Goal: Obtain resource: Download file/media

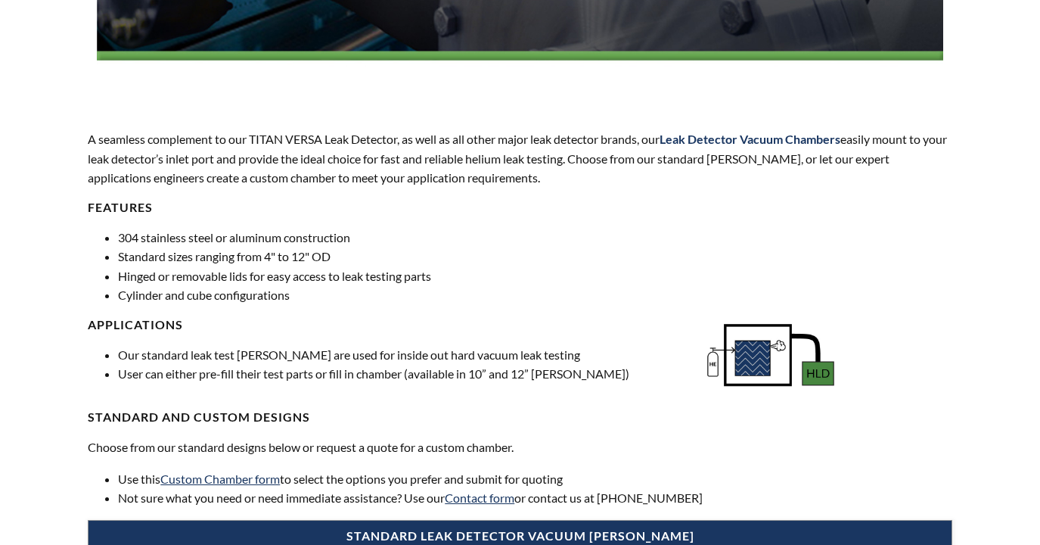
scroll to position [454, 0]
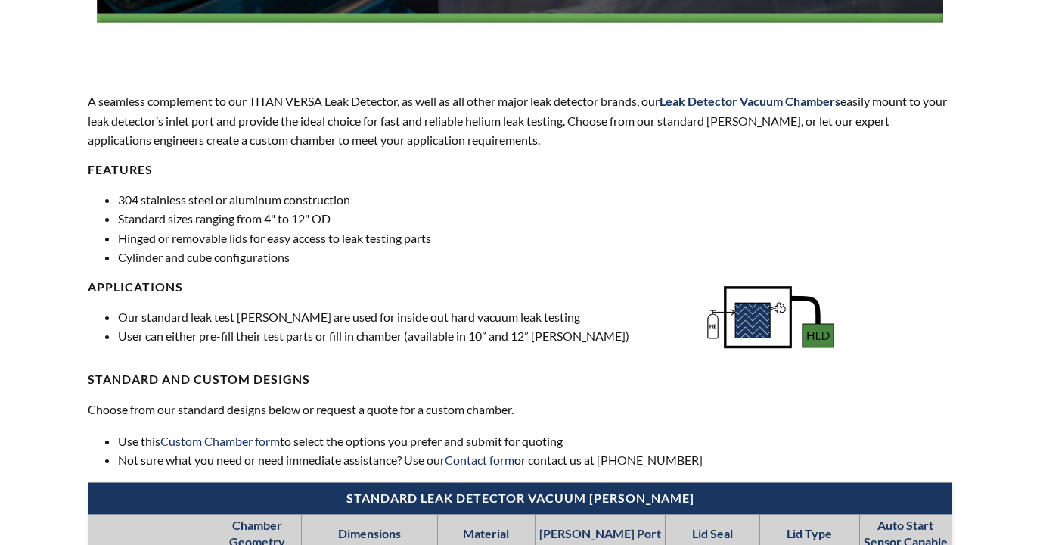
click at [565, 193] on li "304 stainless steel or aluminum construction" at bounding box center [535, 200] width 834 height 20
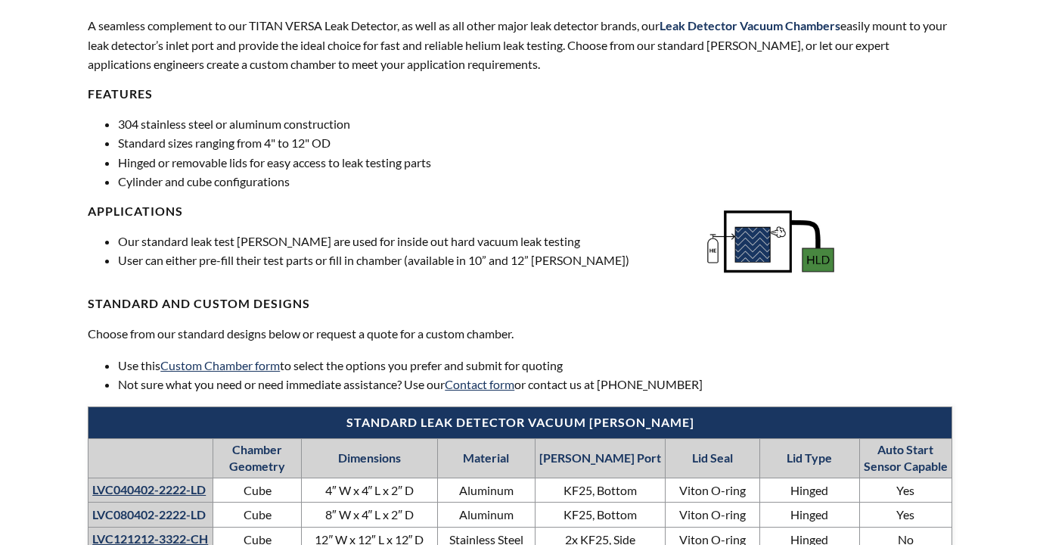
click at [619, 162] on li "Hinged or removable lids for easy access to leak testing parts" at bounding box center [535, 163] width 834 height 20
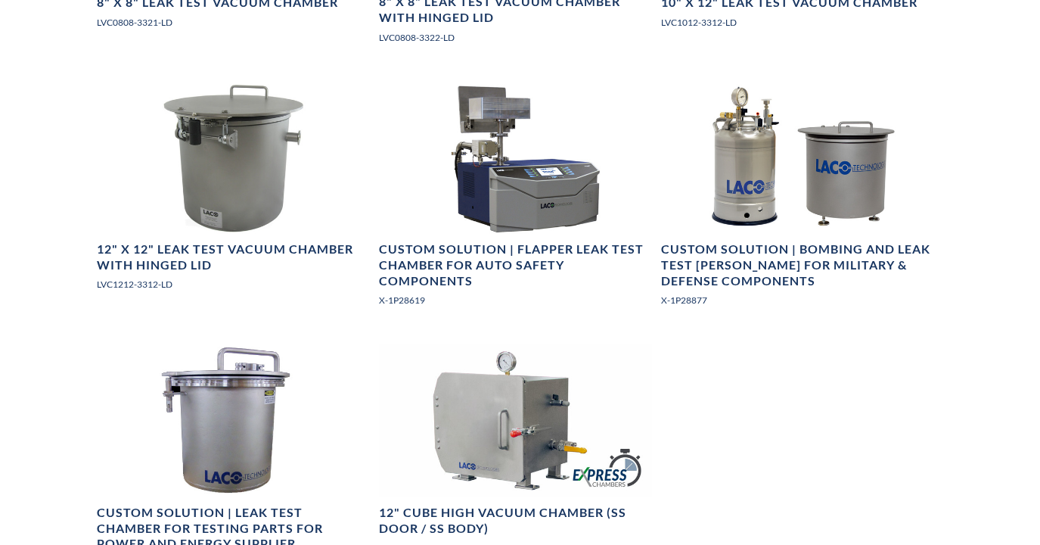
scroll to position [1664, 0]
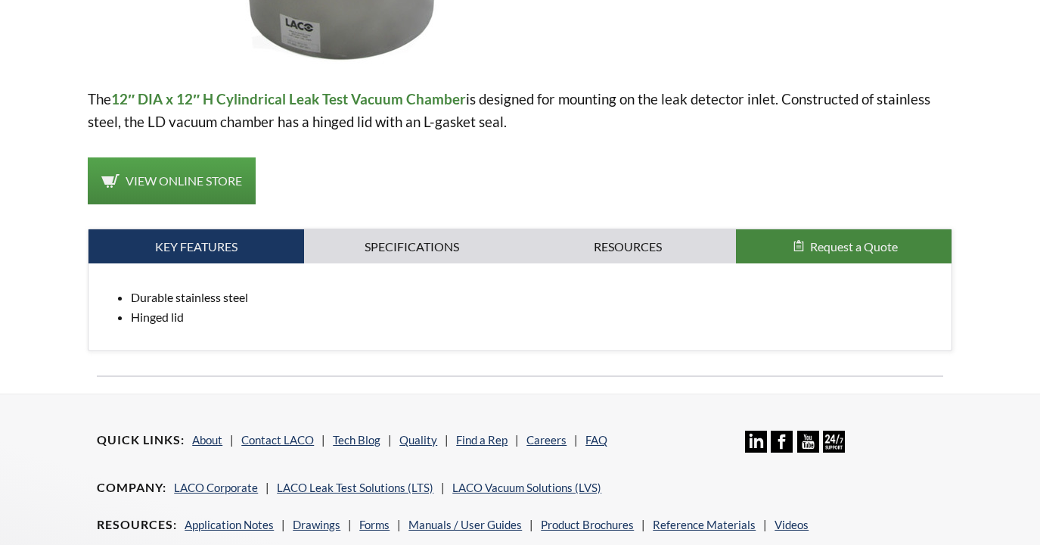
scroll to position [529, 0]
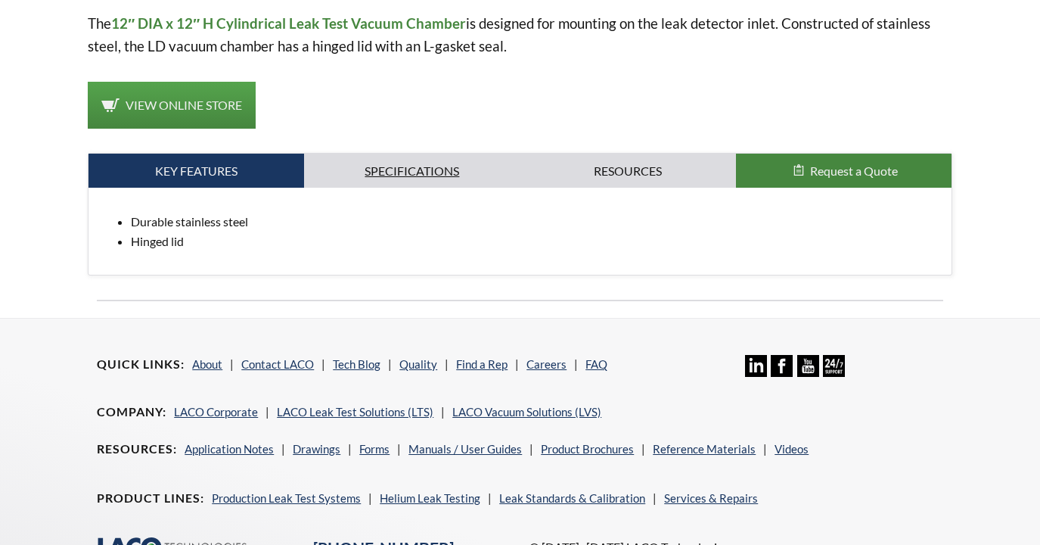
click at [398, 166] on link "Specifications" at bounding box center [412, 171] width 216 height 35
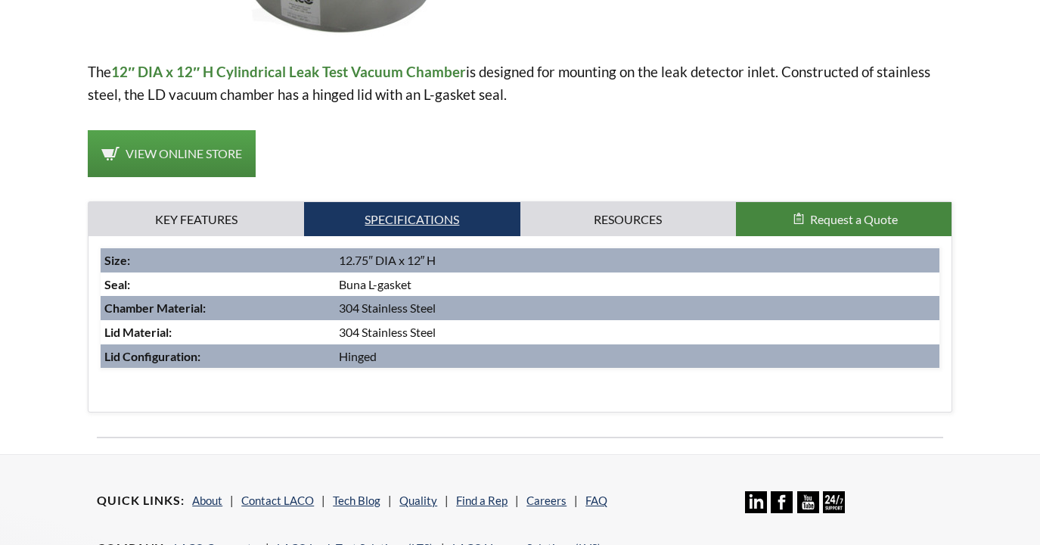
scroll to position [454, 0]
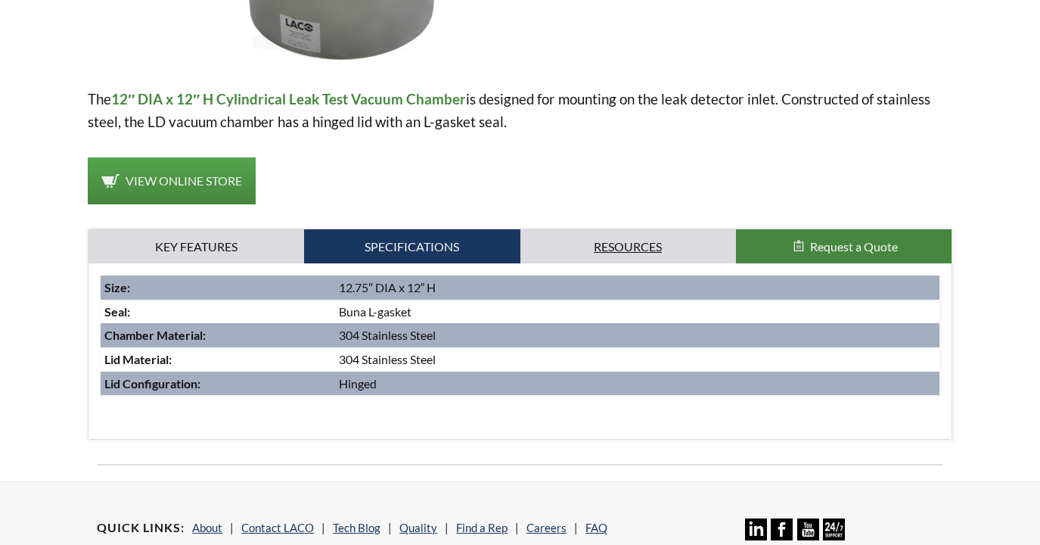
click at [632, 245] on link "Resources" at bounding box center [628, 246] width 216 height 35
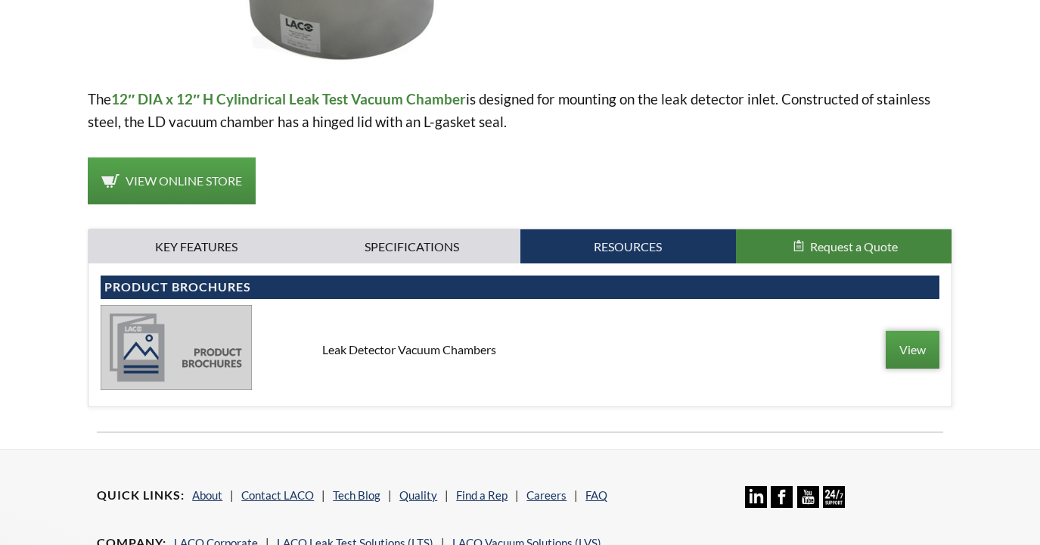
click at [904, 346] on link "View" at bounding box center [913, 350] width 54 height 38
click at [576, 97] on p "The 12″ DIA x 12″ H Cylindrical Leak Test Vacuum Chamber is designed for mounti…" at bounding box center [520, 110] width 865 height 45
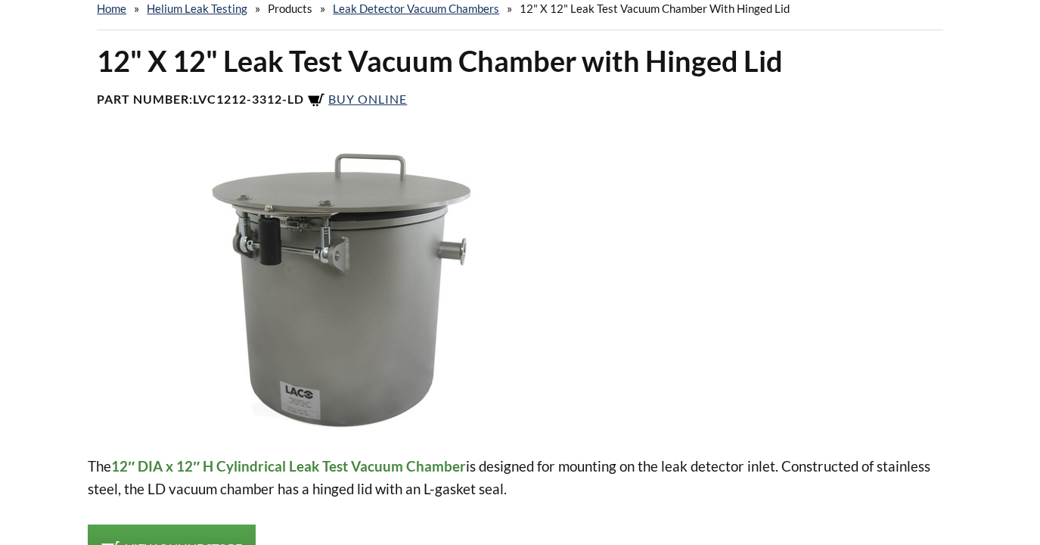
scroll to position [0, 0]
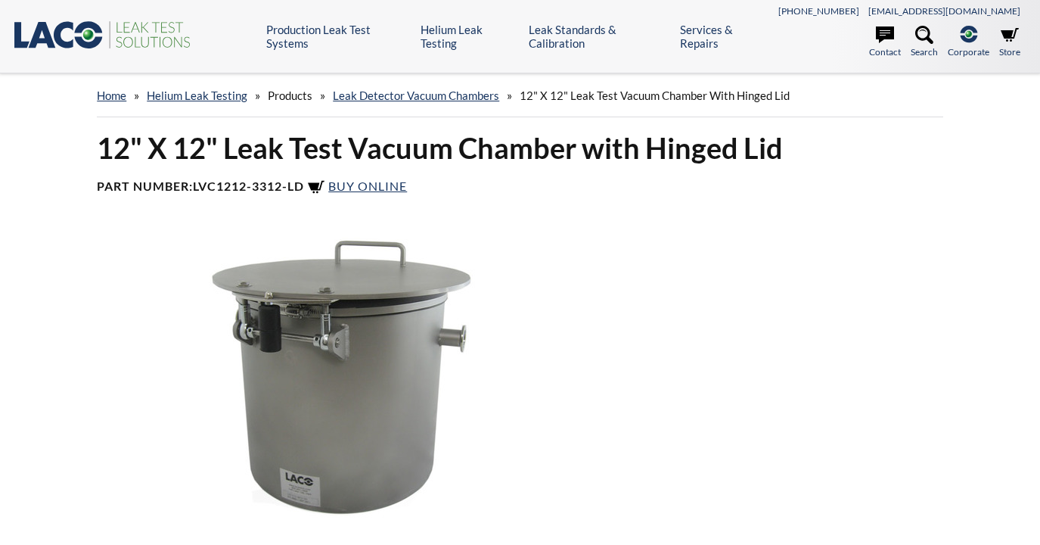
drag, startPoint x: 893, startPoint y: 197, endPoint x: 868, endPoint y: 197, distance: 24.2
click at [890, 197] on div "12" X 12" Leak Test Vacuum Chamber with Hinged Lid Part Number: LVC1212-3312-LD…" at bounding box center [520, 168] width 865 height 79
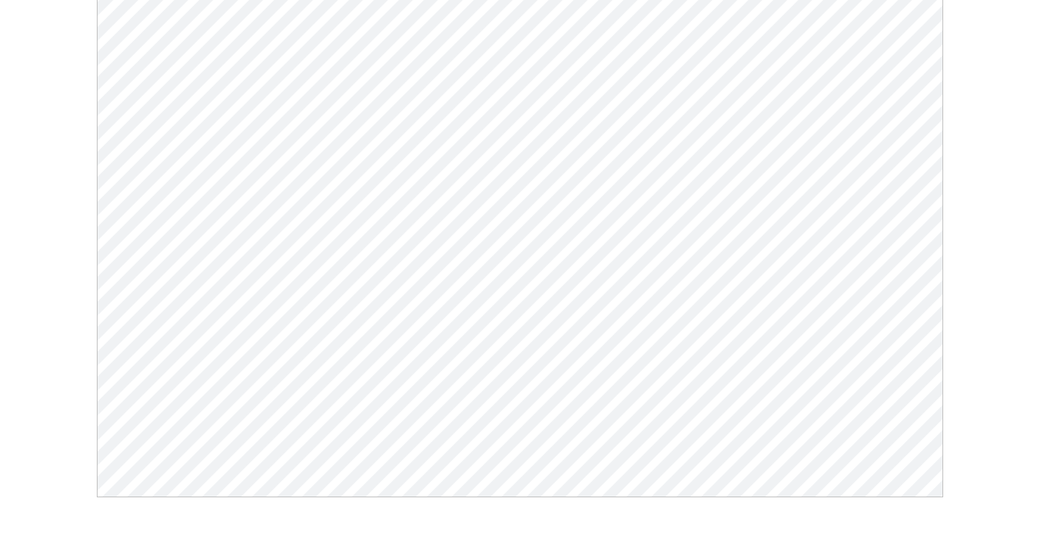
scroll to position [197, 0]
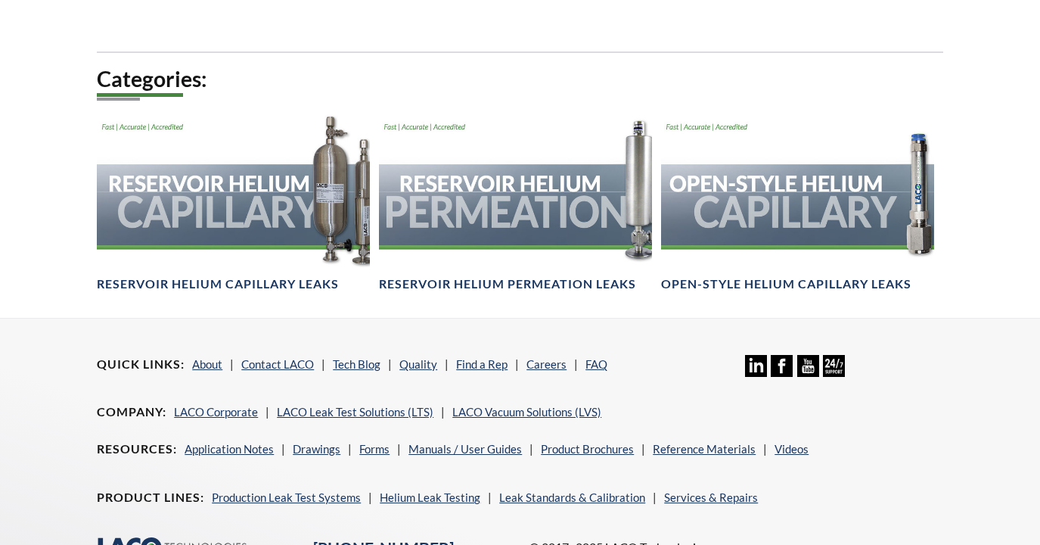
scroll to position [983, 0]
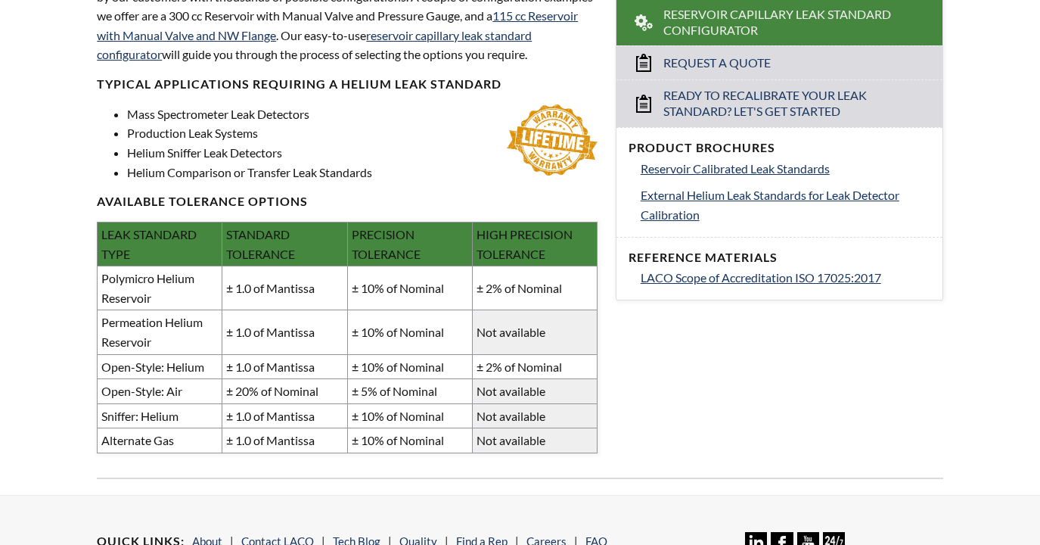
scroll to position [605, 0]
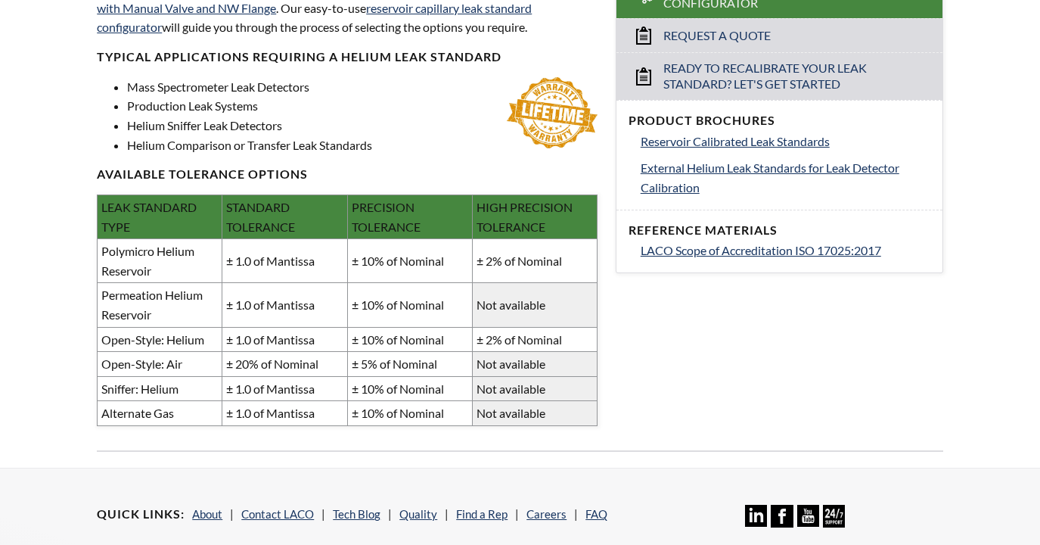
click at [722, 169] on span "External Helium Leak Standards for Leak Detector Calibration" at bounding box center [770, 177] width 259 height 34
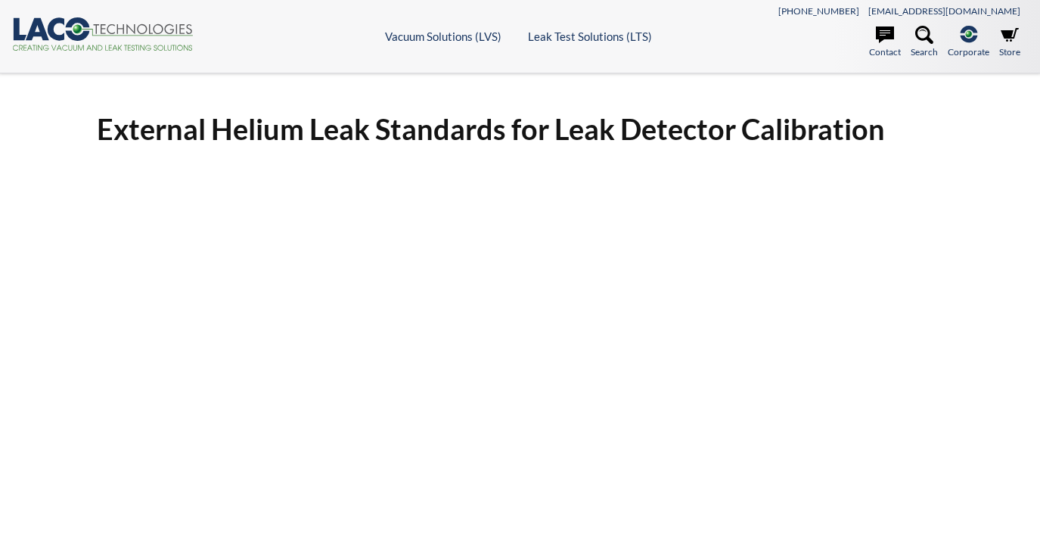
select select "Language Translate Widget"
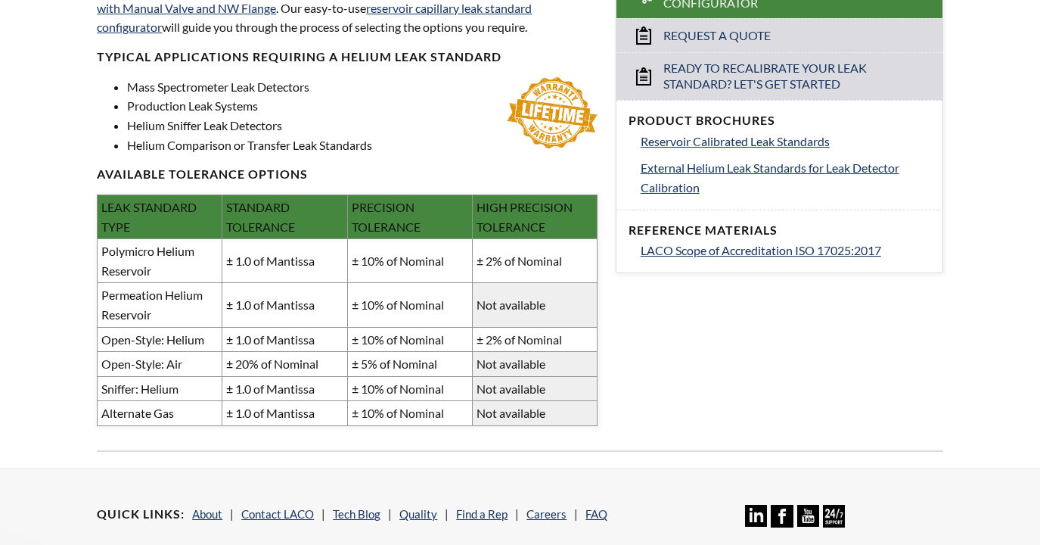
select select "Language Translate Widget"
click at [698, 144] on span "Reservoir Calibrated Leak Standards" at bounding box center [735, 141] width 189 height 14
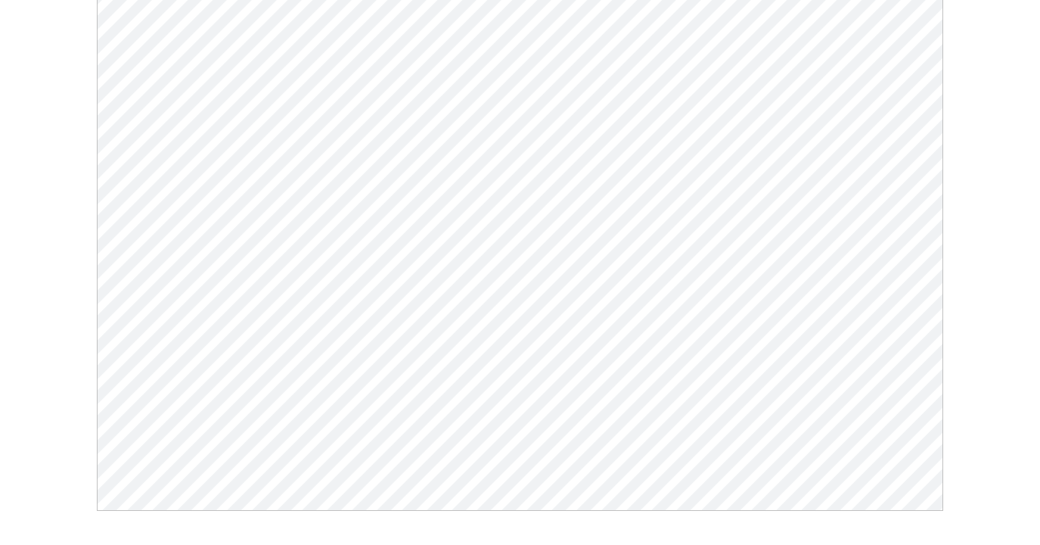
scroll to position [227, 0]
click at [967, 184] on div "Reservoir Calibrated Leak Standards Click Here To Download" at bounding box center [520, 194] width 968 height 647
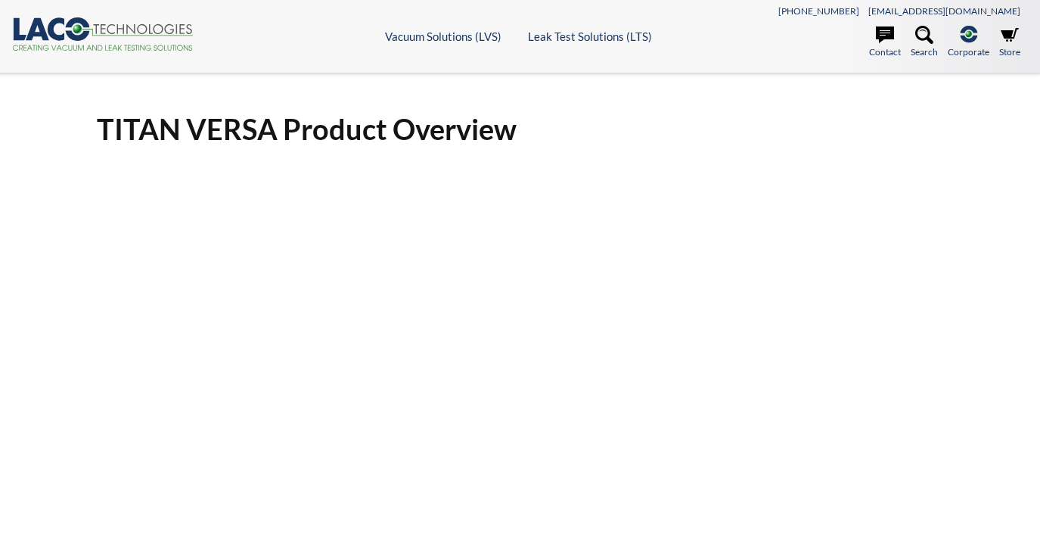
scroll to position [151, 0]
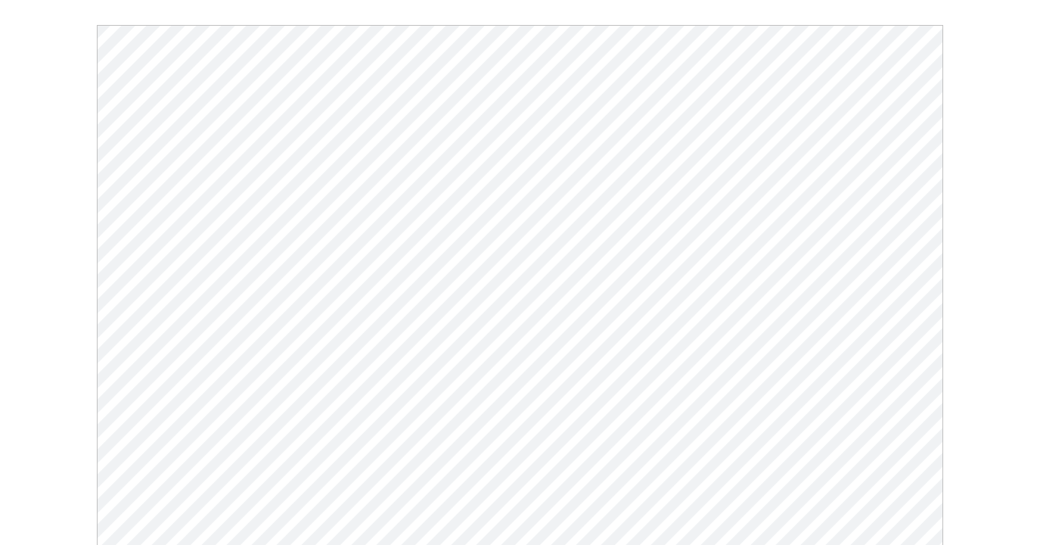
click at [971, 105] on div "TITAN VERSA Product Overview Click Here To Download" at bounding box center [520, 270] width 968 height 647
